Goal: Task Accomplishment & Management: Use online tool/utility

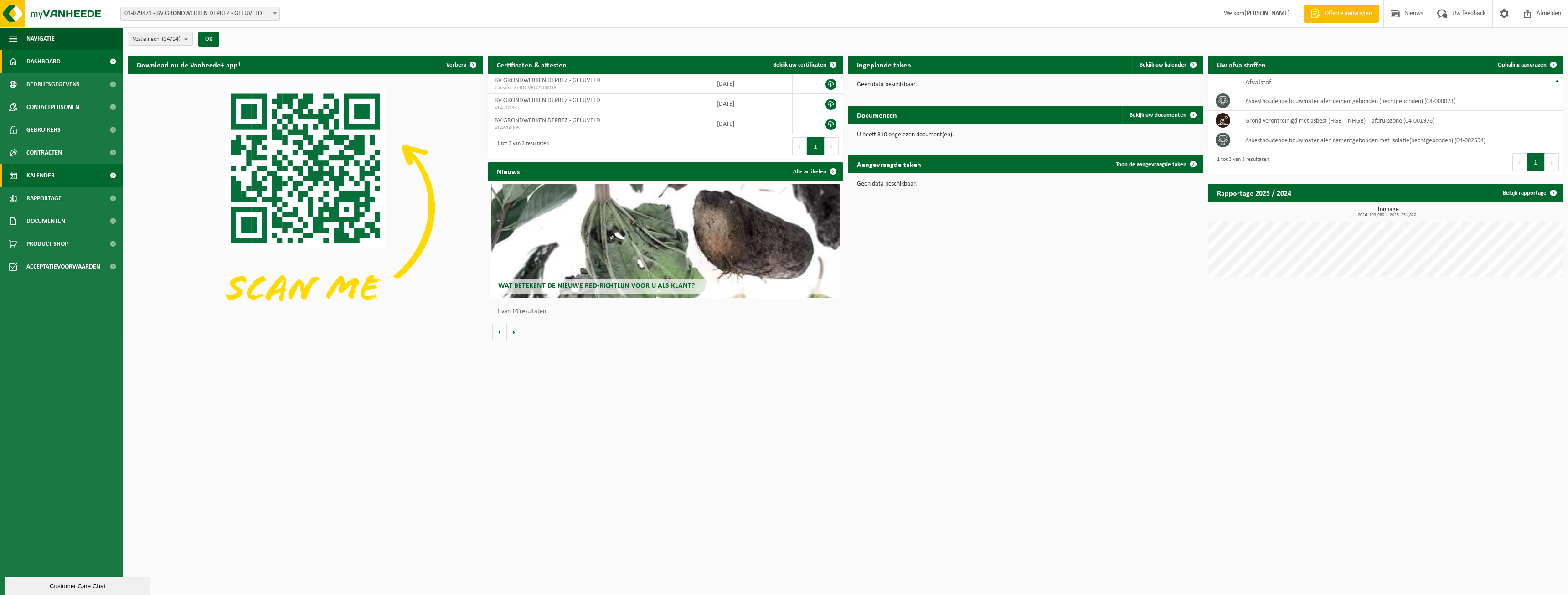
click at [47, 181] on span "Kalender" at bounding box center [41, 175] width 29 height 23
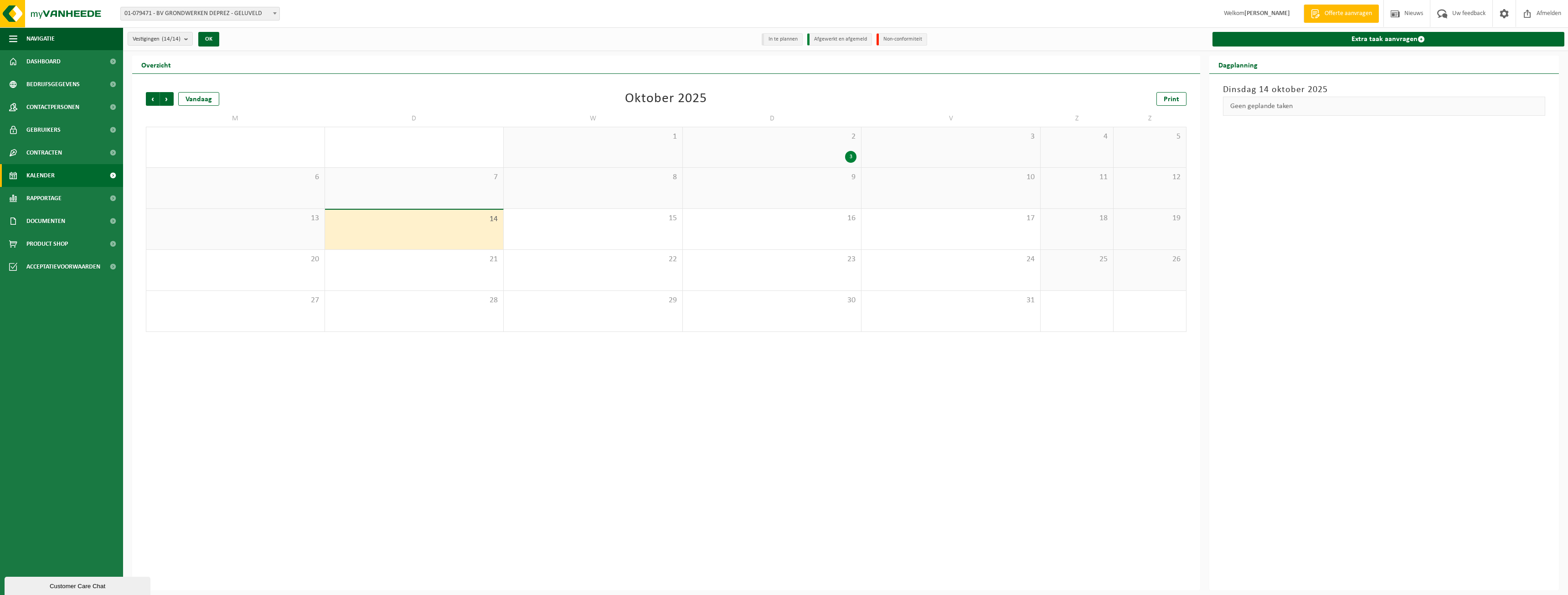
click at [1244, 48] on div "Extra taak aanvragen" at bounding box center [1388, 38] width 362 height 23
click at [1261, 38] on link "Extra taak aanvragen" at bounding box center [1388, 38] width 353 height 14
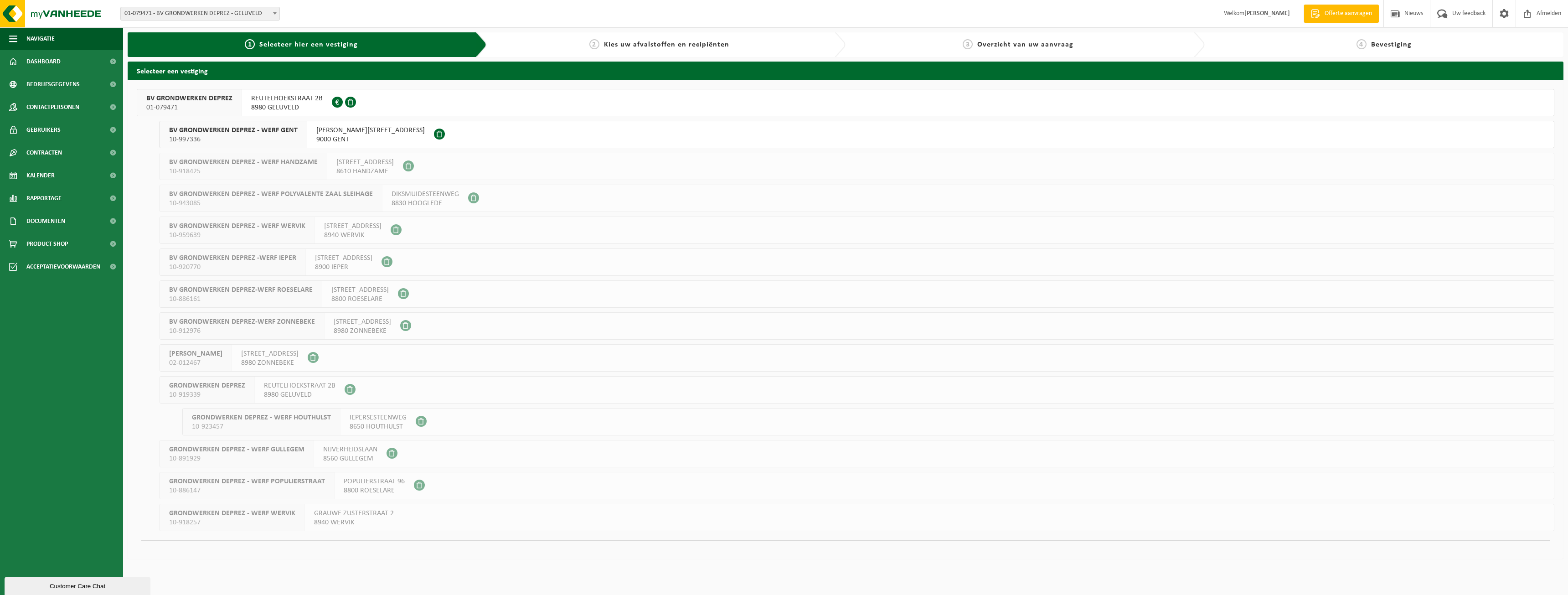
click at [281, 100] on span "REUTELHOEKSTRAAT 2B" at bounding box center [286, 99] width 71 height 9
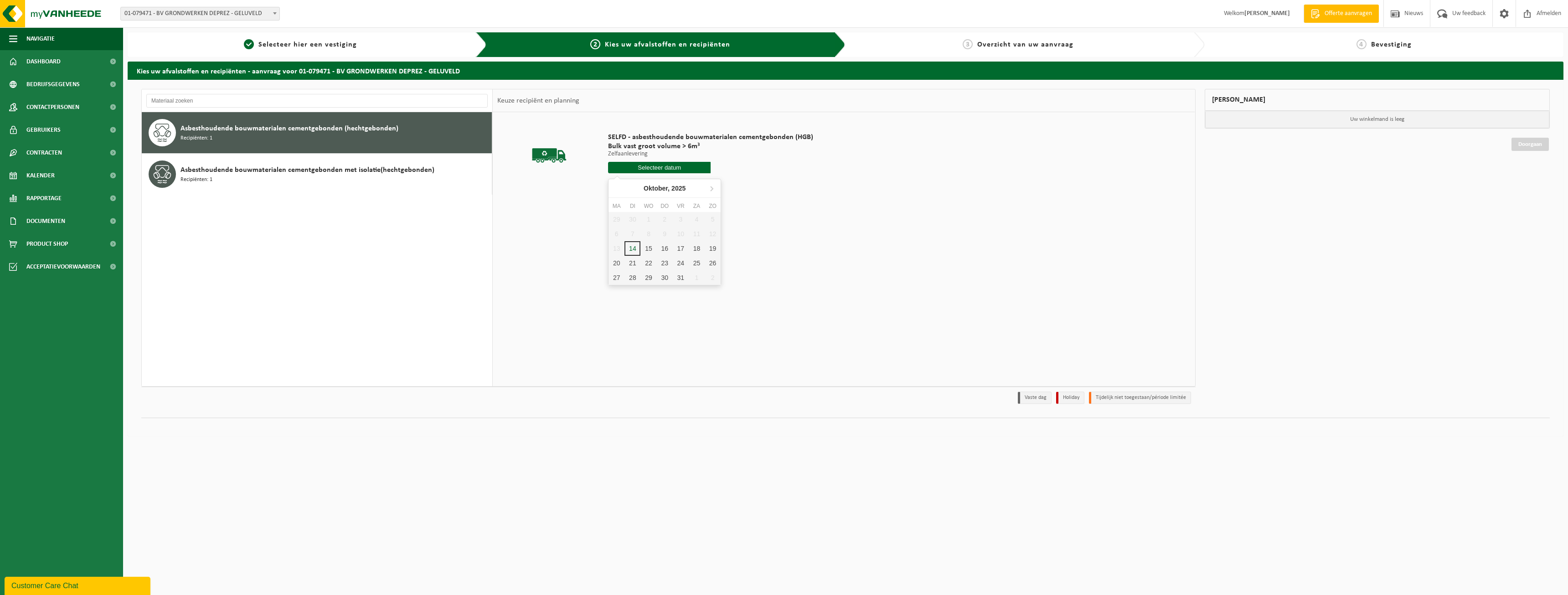
click at [665, 170] on input "text" at bounding box center [659, 167] width 102 height 11
click at [638, 247] on div "14" at bounding box center [632, 248] width 16 height 14
type input "Van 2025-10-14"
click at [656, 205] on button "In winkelmand" at bounding box center [634, 202] width 50 height 14
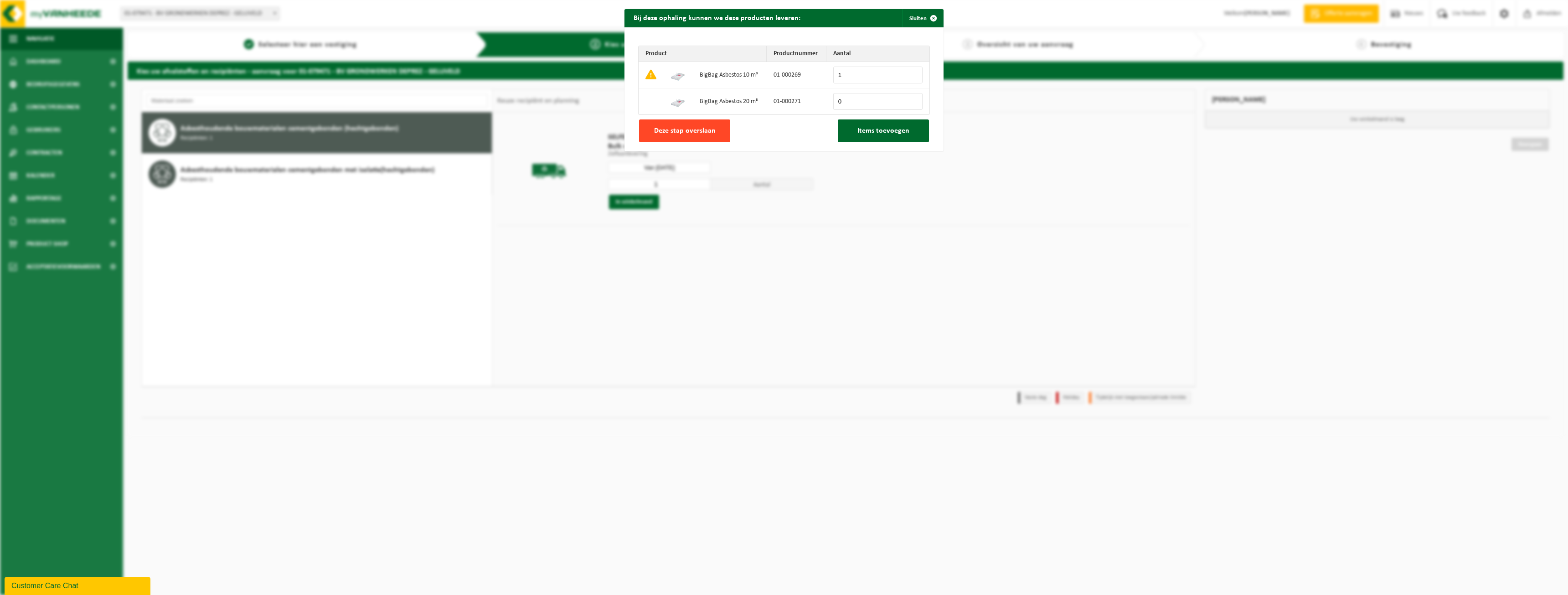
click at [700, 137] on button "Deze stap overslaan" at bounding box center [684, 131] width 91 height 23
type input "0"
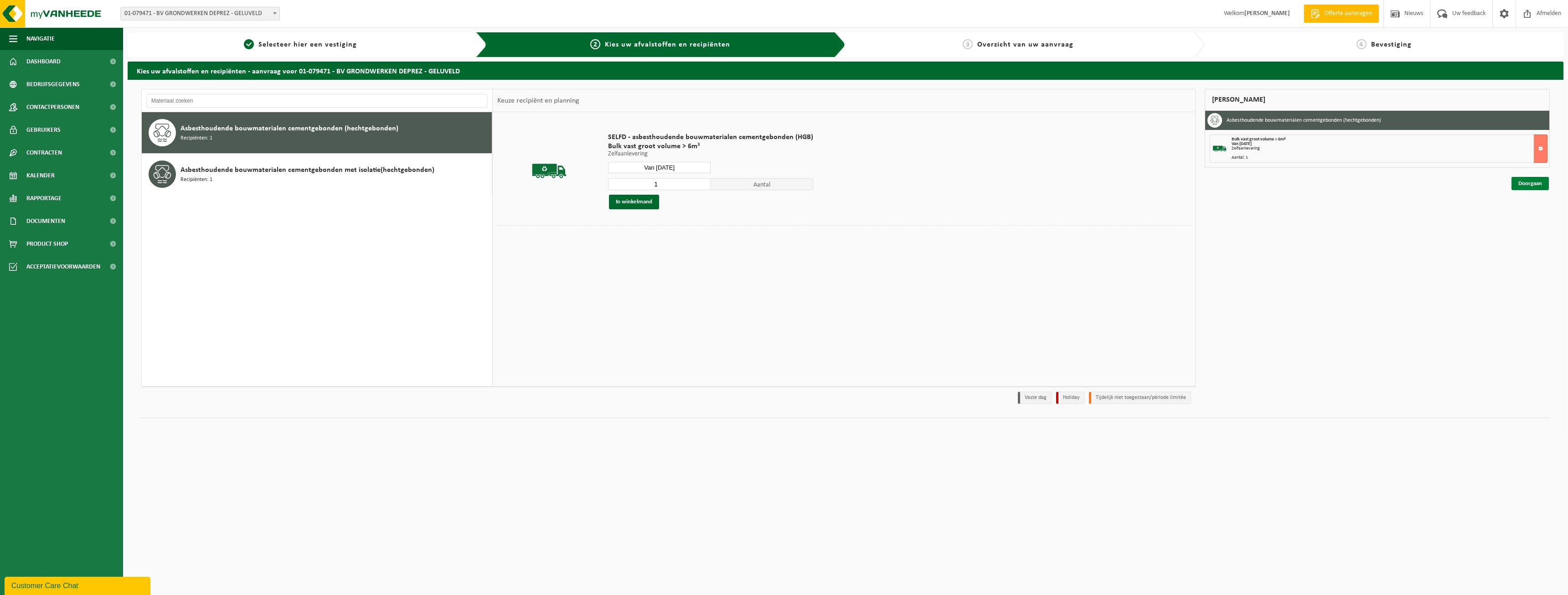
click at [1538, 180] on link "Doorgaan" at bounding box center [1530, 184] width 38 height 14
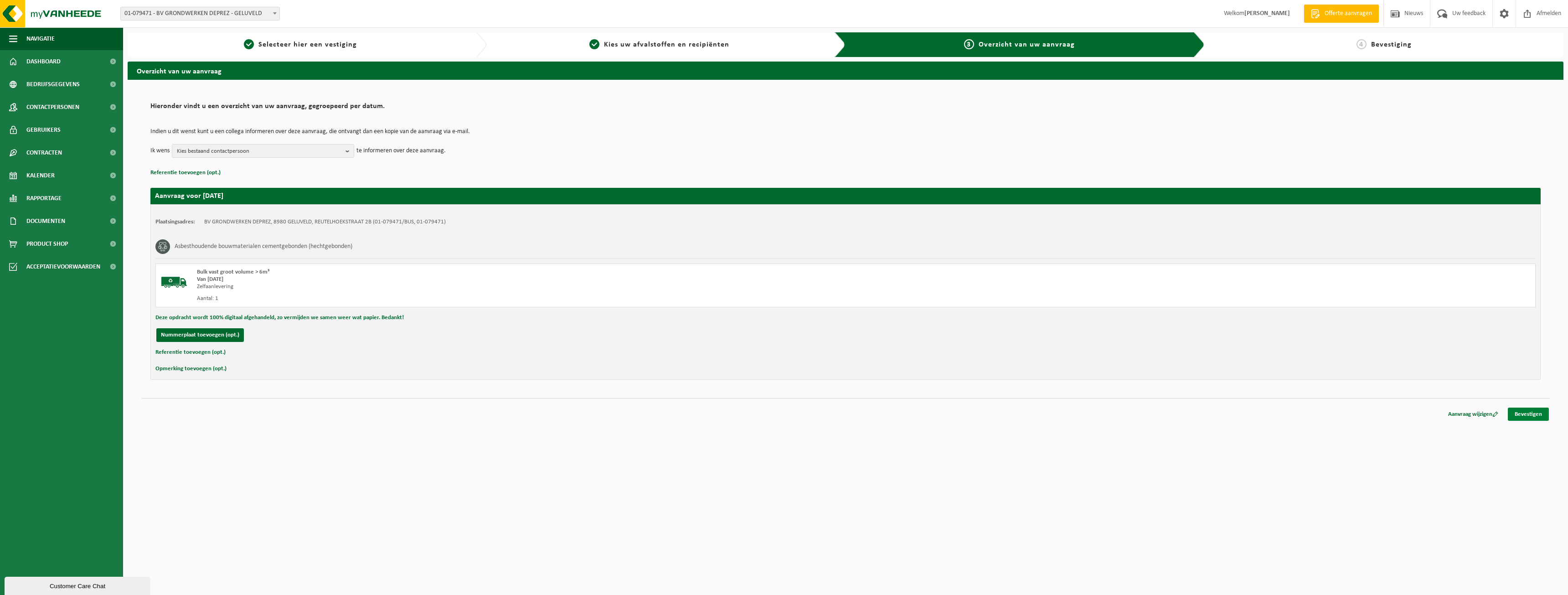
click at [1529, 418] on link "Bevestigen" at bounding box center [1528, 414] width 41 height 14
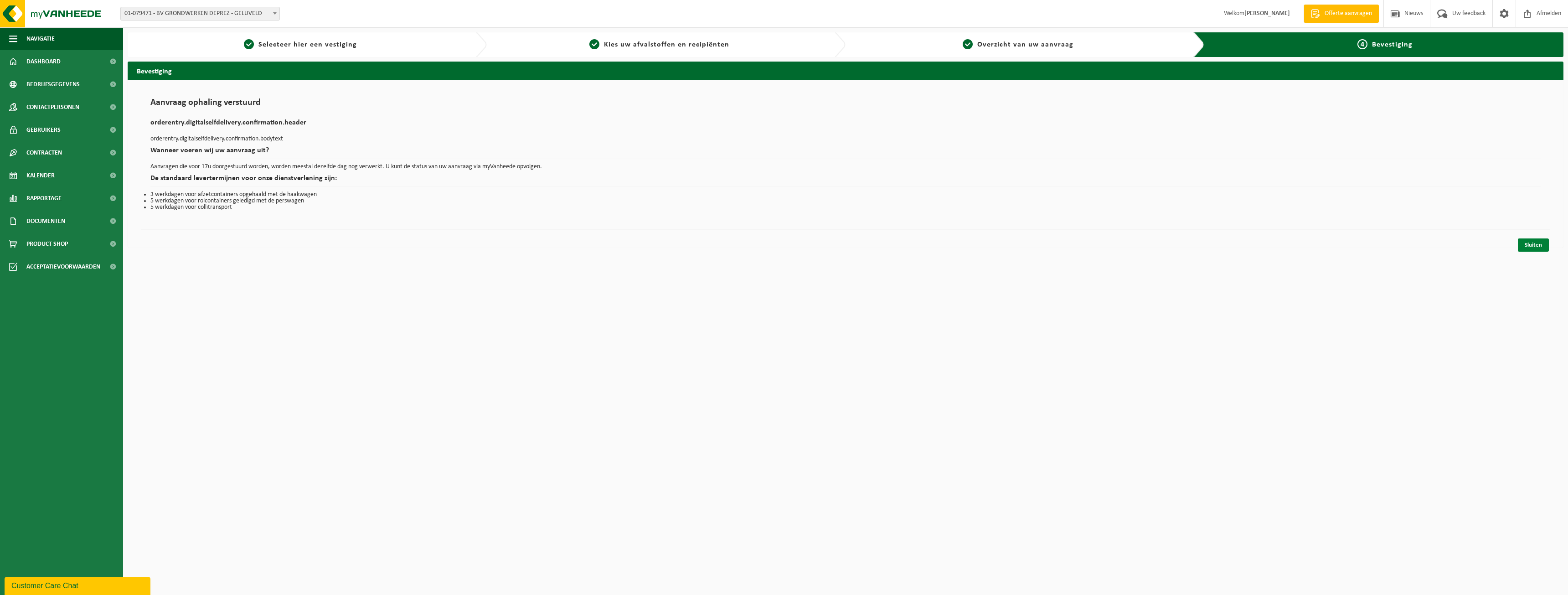
click at [1542, 247] on link "Sluiten" at bounding box center [1533, 245] width 31 height 14
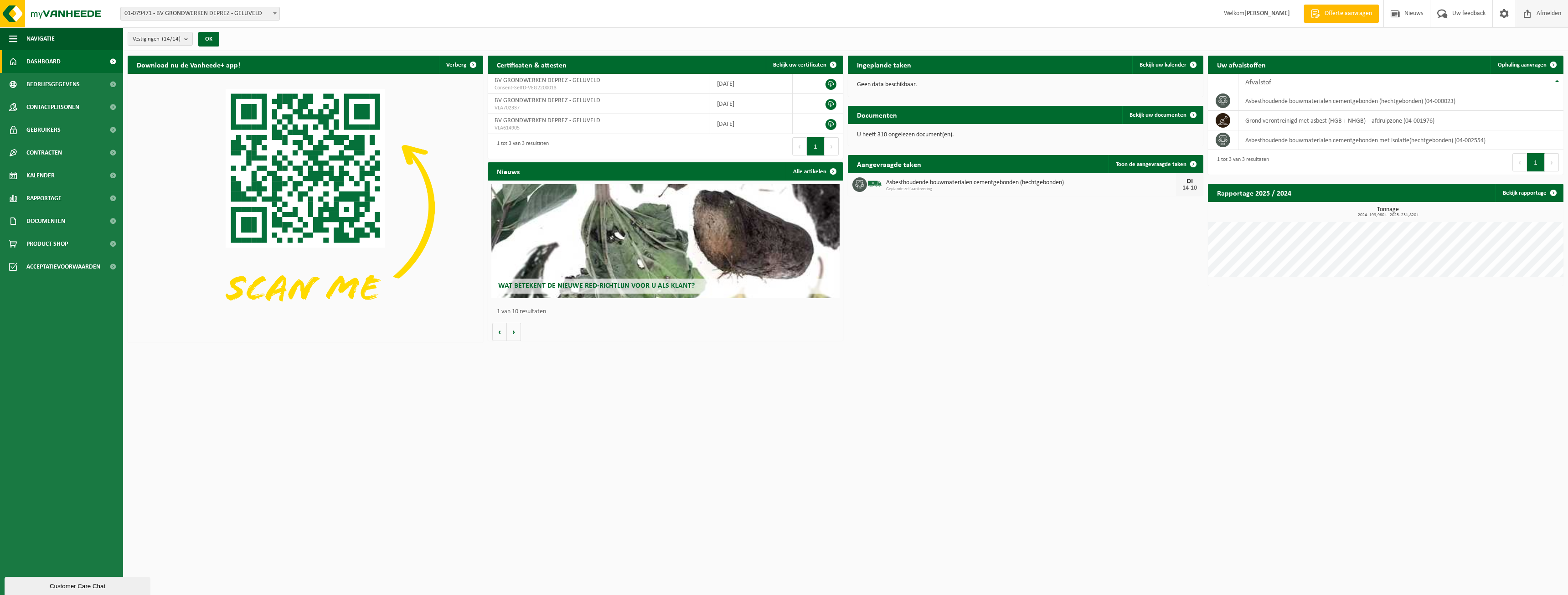
click at [1544, 5] on span "Afmelden" at bounding box center [1548, 14] width 29 height 27
